Goal: Manage account settings

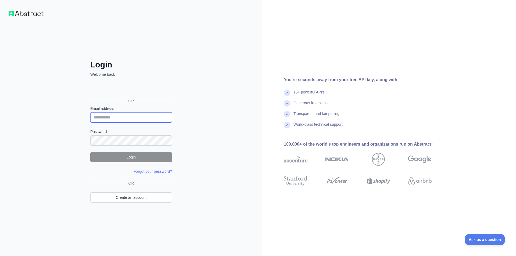
click at [119, 118] on input "Email address" at bounding box center [131, 117] width 82 height 10
type input "**********"
click at [108, 160] on button "Login" at bounding box center [131, 157] width 82 height 10
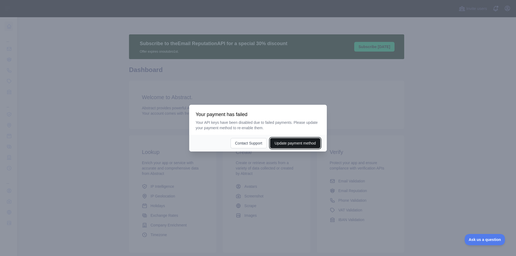
click at [285, 145] on button "Update payment method" at bounding box center [295, 143] width 50 height 10
